Goal: Task Accomplishment & Management: Complete application form

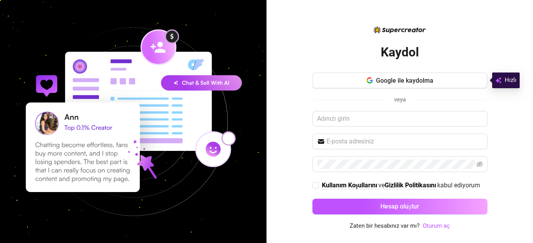
click at [291, 22] on div "Kaydol Google ile kaydolma veya Kullanım Koşullarını ve Gizlilik Politikasını k…" at bounding box center [400, 121] width 267 height 243
click at [401, 97] on span "veya" at bounding box center [400, 99] width 12 height 7
click at [384, 101] on div "veya" at bounding box center [400, 100] width 175 height 10
click at [397, 102] on span "veya" at bounding box center [400, 99] width 12 height 7
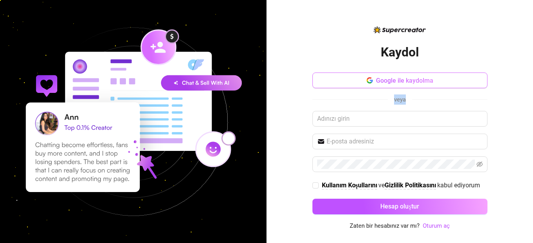
drag, startPoint x: 397, startPoint y: 102, endPoint x: 392, endPoint y: 81, distance: 21.9
click at [392, 82] on span "Google ile kaydolma" at bounding box center [404, 80] width 57 height 7
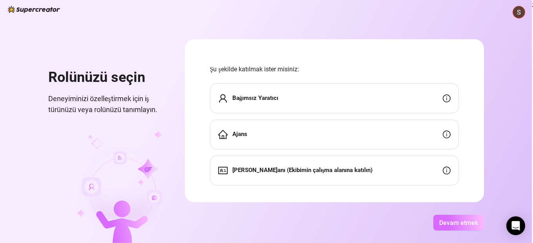
click at [446, 225] on span "Devam etmek" at bounding box center [458, 222] width 39 height 7
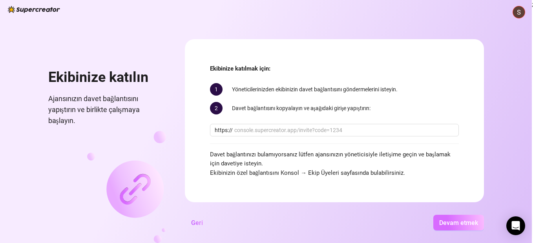
click at [444, 225] on span "Devam etmek" at bounding box center [458, 222] width 39 height 7
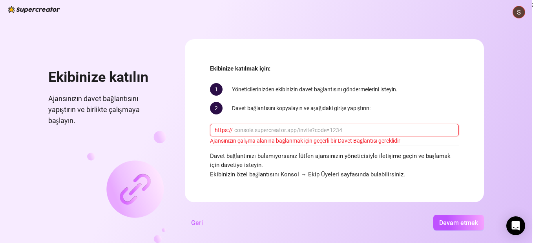
drag, startPoint x: 358, startPoint y: 135, endPoint x: 351, endPoint y: 131, distance: 7.9
paste input "onlyfans. com/victoriahere"
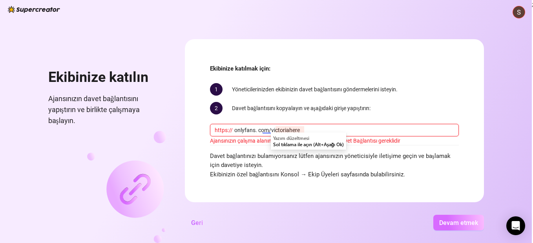
type input "onlyfans. com/victoriahere"
click at [461, 221] on span "Devam etmek" at bounding box center [458, 222] width 39 height 7
click at [458, 227] on button "Devam etmek" at bounding box center [458, 223] width 51 height 16
click at [456, 224] on span "Devam etmek" at bounding box center [458, 222] width 39 height 7
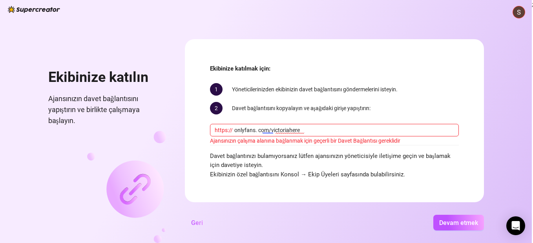
scroll to position [2, 0]
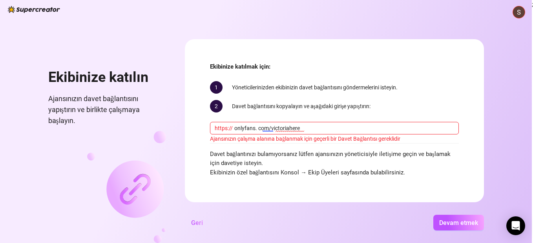
click at [339, 199] on form "Ekibinize katılmak için: 1 Yöneticilerinizden ekibinizin davet bağlantısını gön…" at bounding box center [334, 120] width 299 height 163
click at [315, 171] on span "Davet bağlantınızı bulamıyorsanız lütfen ajansınızın yöneticisiyle iletişime ge…" at bounding box center [334, 164] width 249 height 28
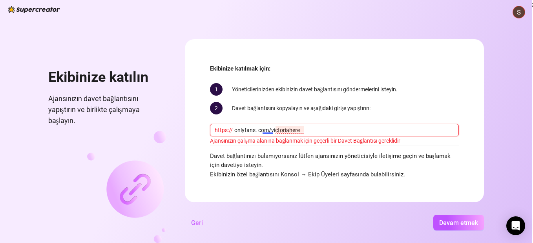
click at [300, 127] on input "onlyfans. com/victoriahere" at bounding box center [344, 130] width 220 height 9
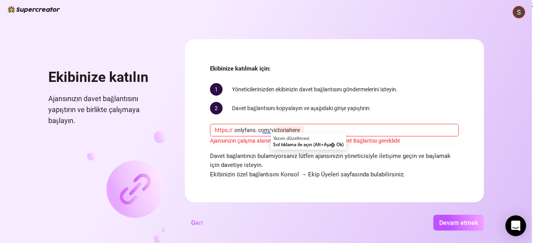
click at [514, 227] on icon "Intercom Messenger'ı açın" at bounding box center [515, 226] width 9 height 10
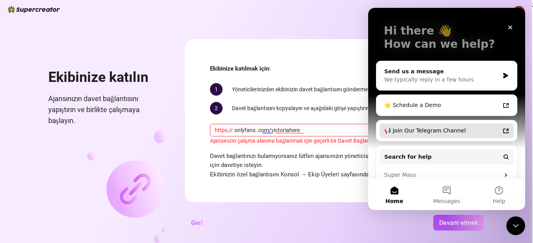
scroll to position [94, 0]
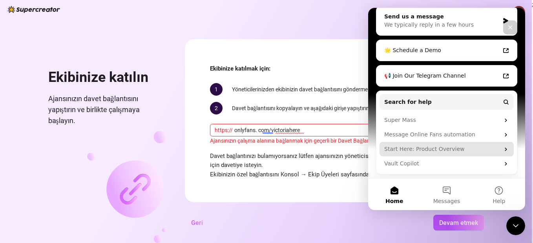
click at [477, 146] on div "Start Here: Product Overview" at bounding box center [441, 149] width 115 height 8
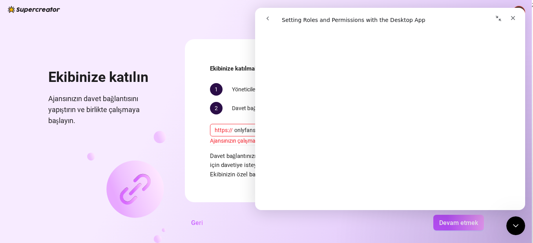
scroll to position [157, 0]
click at [515, 23] on div "Close" at bounding box center [513, 18] width 14 height 14
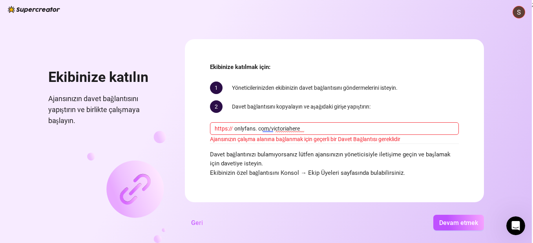
scroll to position [2, 0]
click at [450, 221] on span "Devam etmek" at bounding box center [458, 222] width 39 height 7
click at [212, 75] on div "Ekibinize katılmak için: 1 Yöneticilerinizden ekibinizin davet bağlantısını gön…" at bounding box center [334, 119] width 249 height 115
click at [477, 48] on form "Ekibinize katılmak için: 1 Yöneticilerinizden ekibinizin davet bağlantısını gön…" at bounding box center [334, 120] width 299 height 163
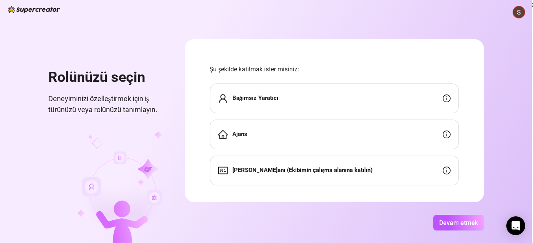
click at [223, 98] on icon "kullanıcı" at bounding box center [222, 98] width 9 height 9
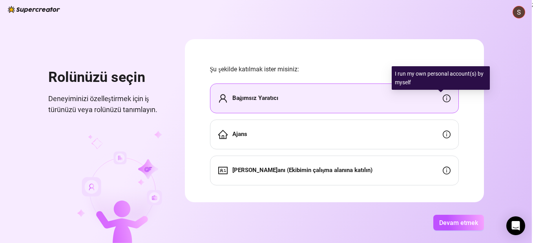
click at [443, 97] on icon "bilgi çemberi" at bounding box center [447, 99] width 8 height 8
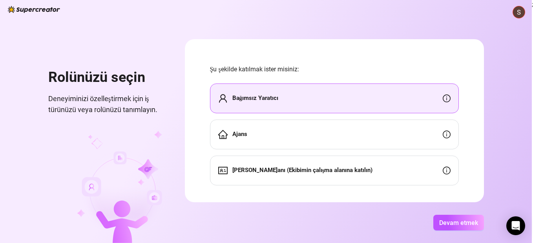
click at [332, 99] on div "Bağımsız Yaratıcı" at bounding box center [334, 99] width 249 height 30
click at [463, 228] on button "Devam etmek" at bounding box center [458, 223] width 51 height 16
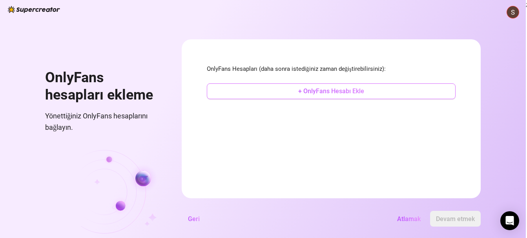
click at [341, 90] on span "+ OnlyFans Hesabı Ekle" at bounding box center [331, 90] width 66 height 7
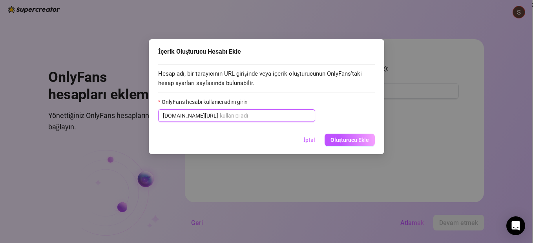
click at [223, 117] on input "OnlyFans hesabı kullanıcı adını girin" at bounding box center [265, 116] width 91 height 9
click at [220, 115] on input "OnlyFans hesabı kullanıcı adını girin" at bounding box center [265, 116] width 91 height 9
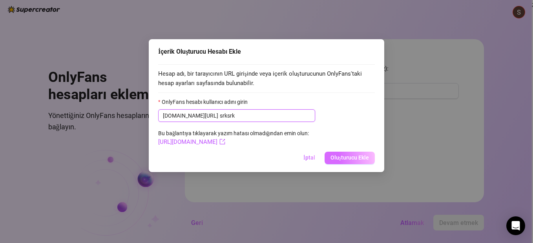
type input "srksrk"
click at [353, 157] on span "Oluşturucu Ekle" at bounding box center [350, 158] width 38 height 7
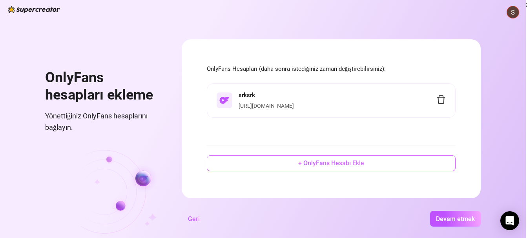
click at [335, 166] on span "+ OnlyFans Hesabı Ekle" at bounding box center [331, 162] width 66 height 7
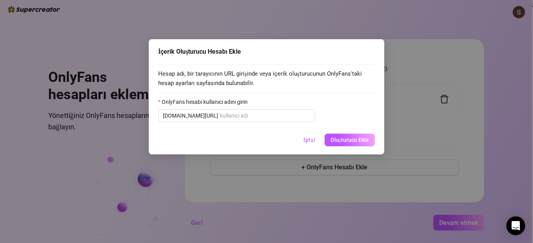
click at [305, 138] on span "İptal" at bounding box center [310, 140] width 12 height 7
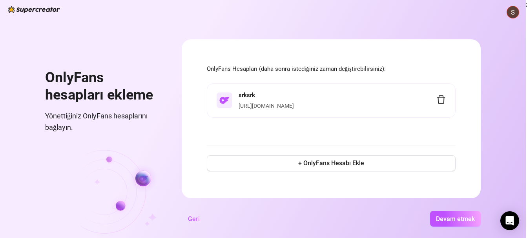
click at [257, 104] on link "https://onlyfans.com/srksrk" at bounding box center [266, 105] width 55 height 6
click at [258, 102] on link "https://onlyfans.com/srksrk" at bounding box center [266, 105] width 55 height 6
drag, startPoint x: 238, startPoint y: 105, endPoint x: 220, endPoint y: 191, distance: 87.9
click at [220, 191] on form "OnlyFans Hesapları (daha sonra istediğiniz zaman değiştirebilirsiniz): srksrk h…" at bounding box center [331, 118] width 299 height 159
drag, startPoint x: 220, startPoint y: 191, endPoint x: 191, endPoint y: 189, distance: 29.1
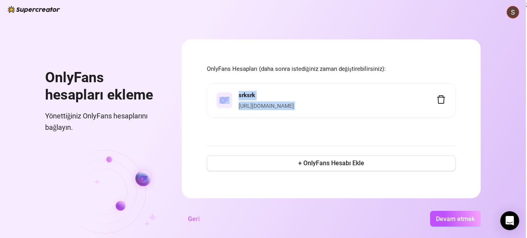
click at [191, 189] on form "OnlyFans Hesapları (daha sonra istediğiniz zaman değiştirebilirsiniz): srksrk h…" at bounding box center [331, 118] width 299 height 159
drag, startPoint x: 237, startPoint y: 108, endPoint x: 311, endPoint y: 114, distance: 74.1
click at [311, 114] on li "srksrk https://onlyfans.com/srksrk" at bounding box center [331, 100] width 249 height 35
copy div "srksrk https://onlyfans.com/srksrk"
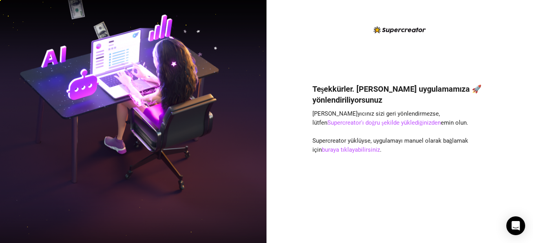
click at [338, 145] on div "Teşekkürler. Şimdi Masaüstü uygulamamıza 🚀 yönlendiriliyorsunuz Tarayıcınız siz…" at bounding box center [400, 152] width 175 height 158
click at [336, 152] on link "buraya tıklayabilirsiniz" at bounding box center [351, 149] width 58 height 7
